Goal: Find contact information: Find contact information

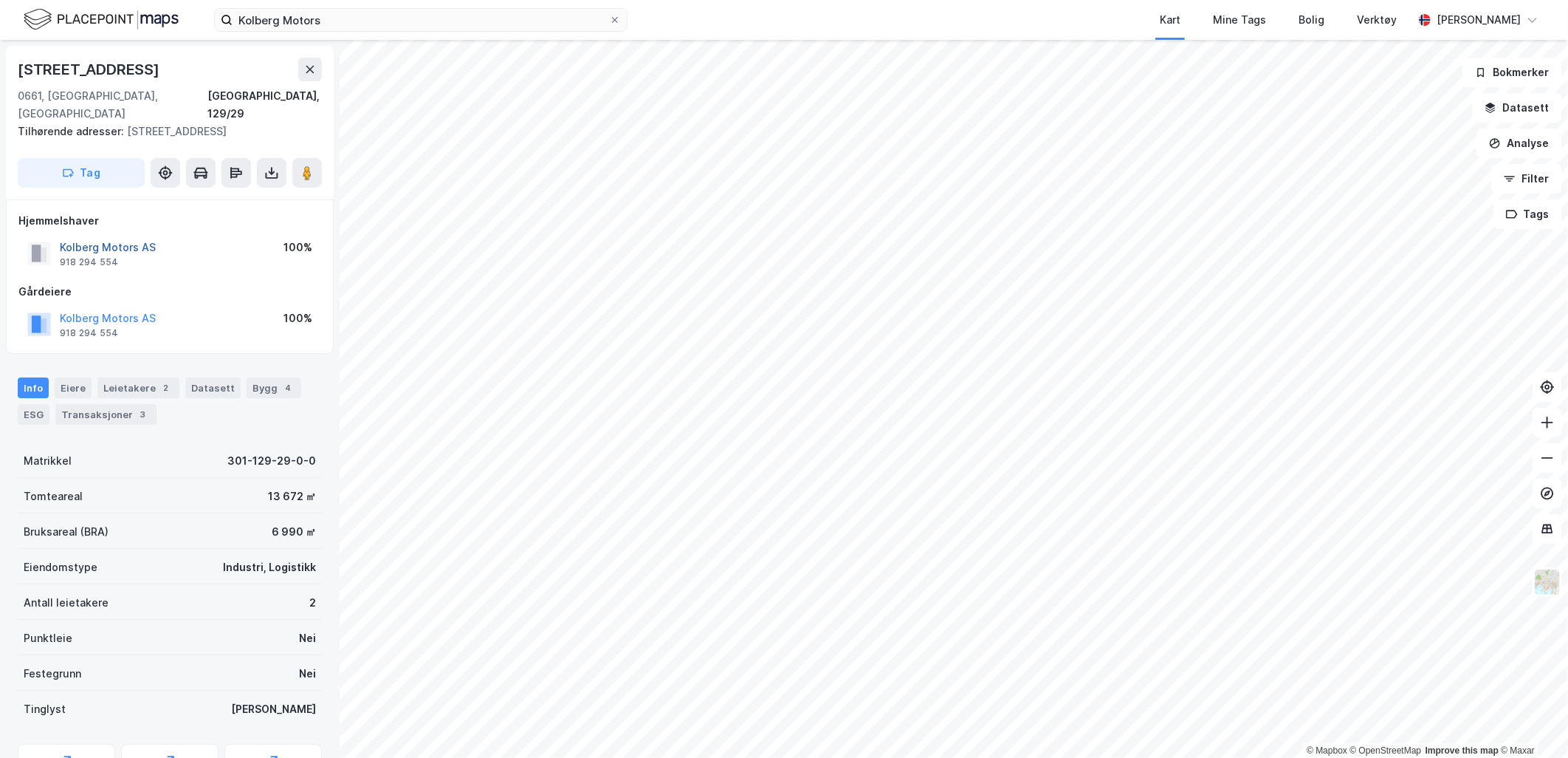
click at [0, 0] on button "Kolberg Motors AS" at bounding box center [0, 0] width 0 height 0
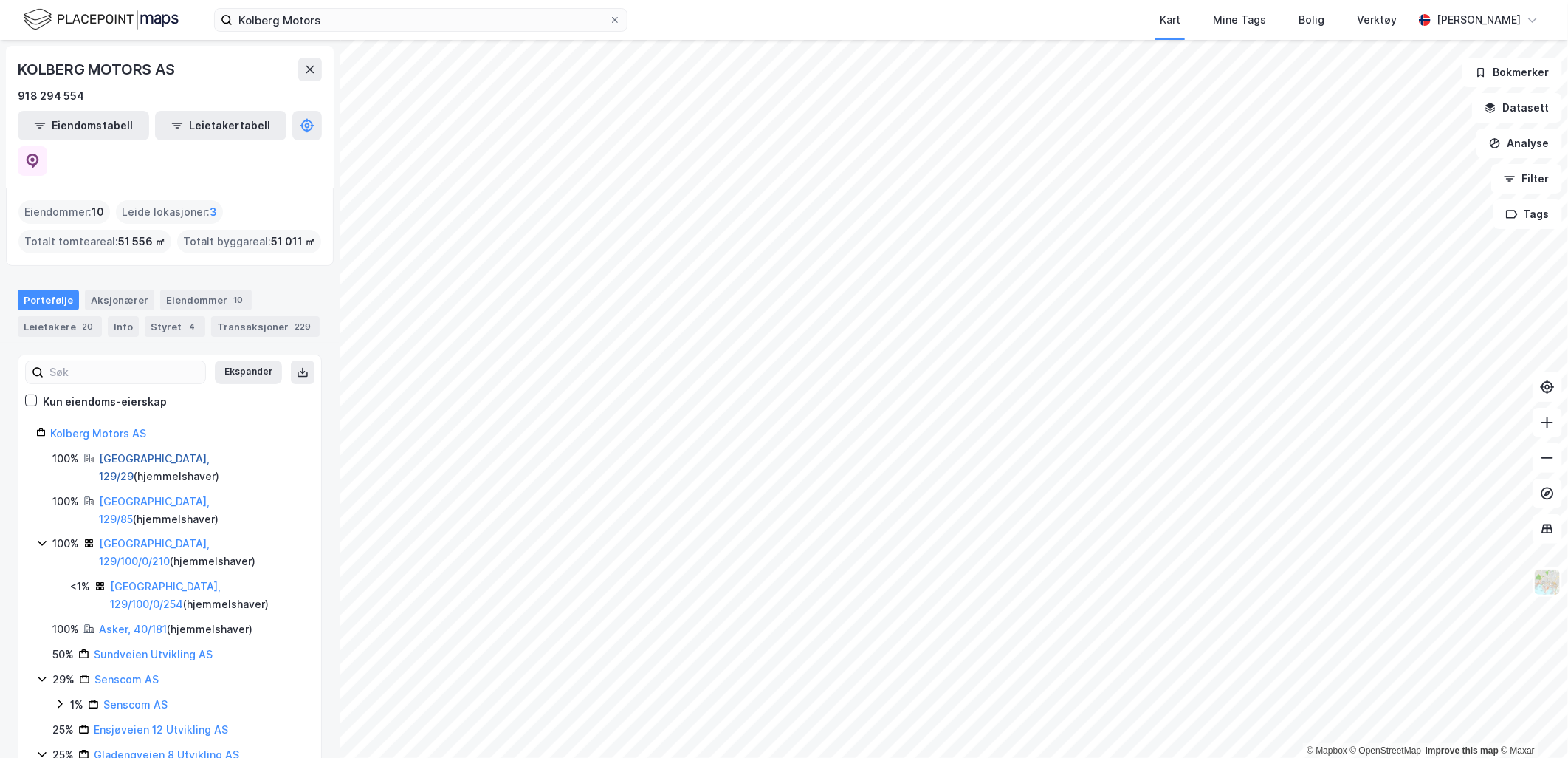
click at [126, 452] on link "[GEOGRAPHIC_DATA], 129/29" at bounding box center [155, 467] width 111 height 31
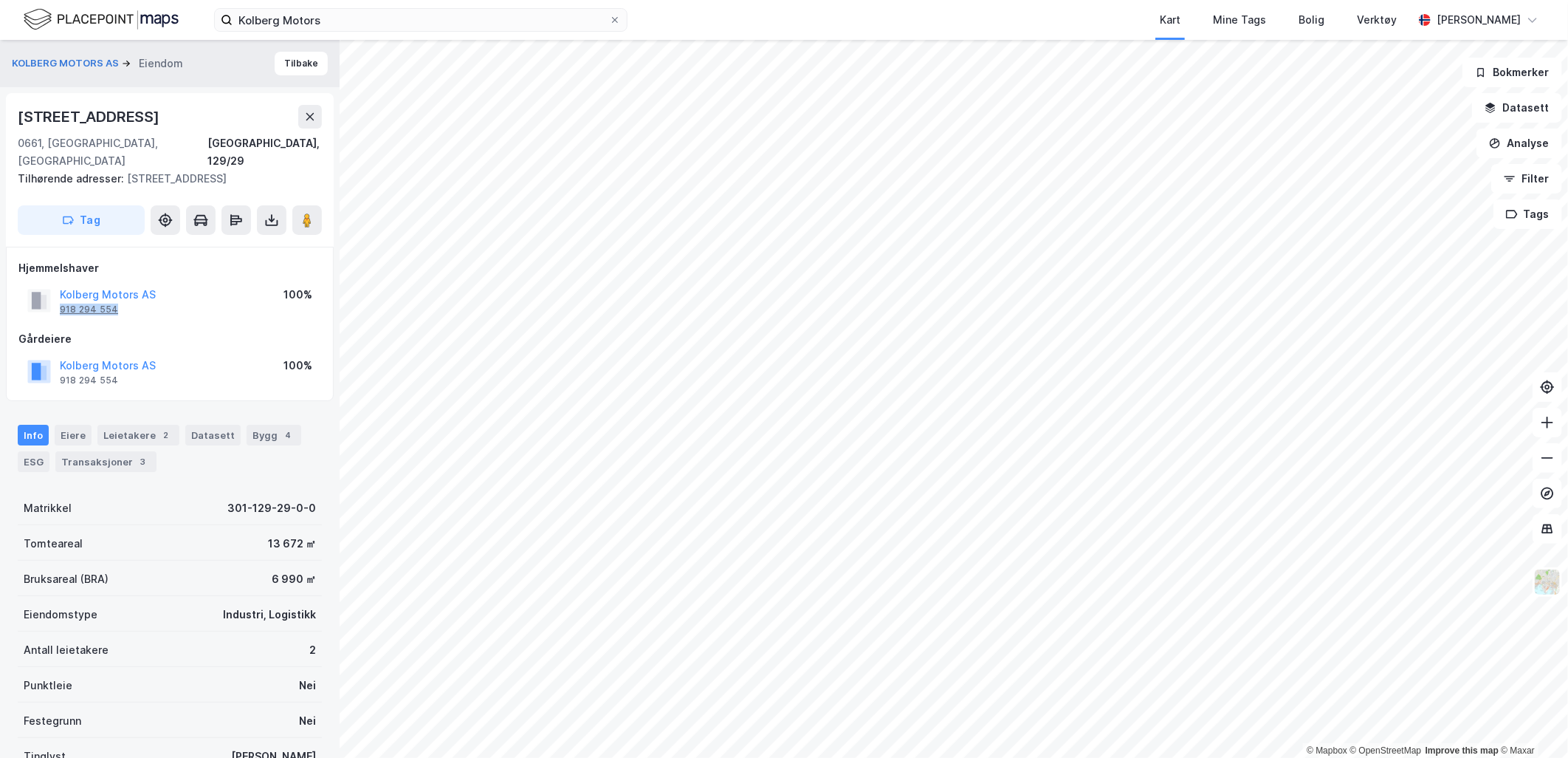
drag, startPoint x: 131, startPoint y: 289, endPoint x: 60, endPoint y: 288, distance: 71.0
click at [60, 288] on div "Kolberg Motors AS 918 294 554" at bounding box center [108, 300] width 96 height 30
copy div "918 294 554"
